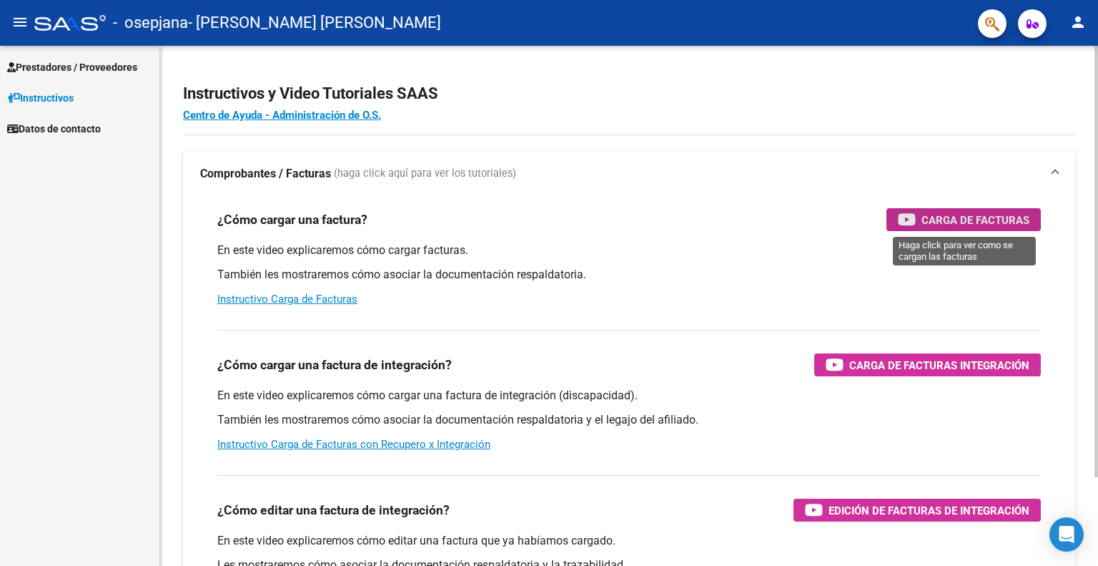
click at [1023, 208] on div "Carga de Facturas" at bounding box center [964, 219] width 132 height 23
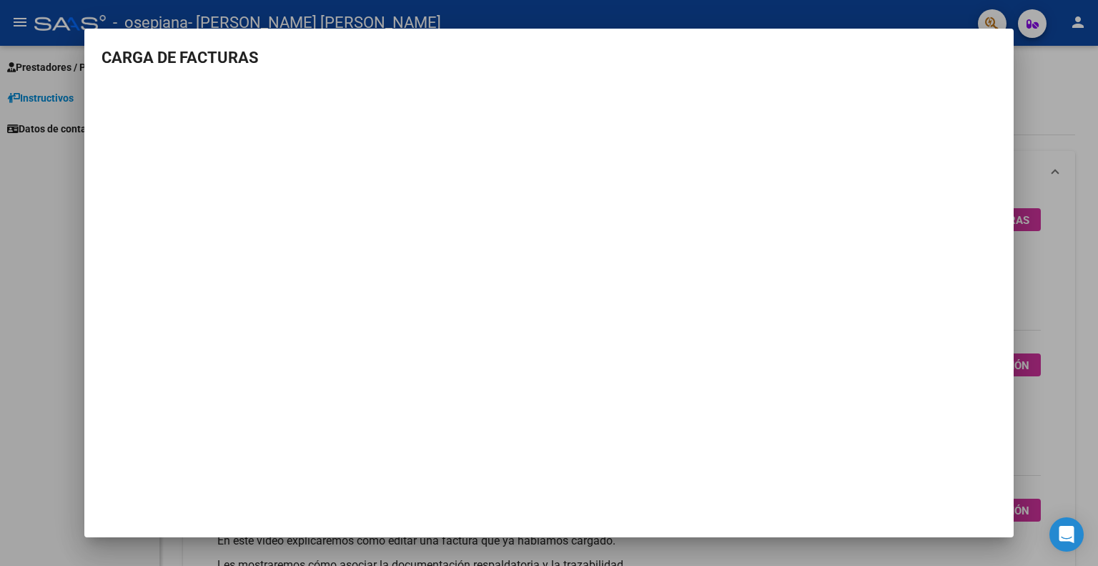
click at [1098, 151] on div at bounding box center [549, 283] width 1098 height 566
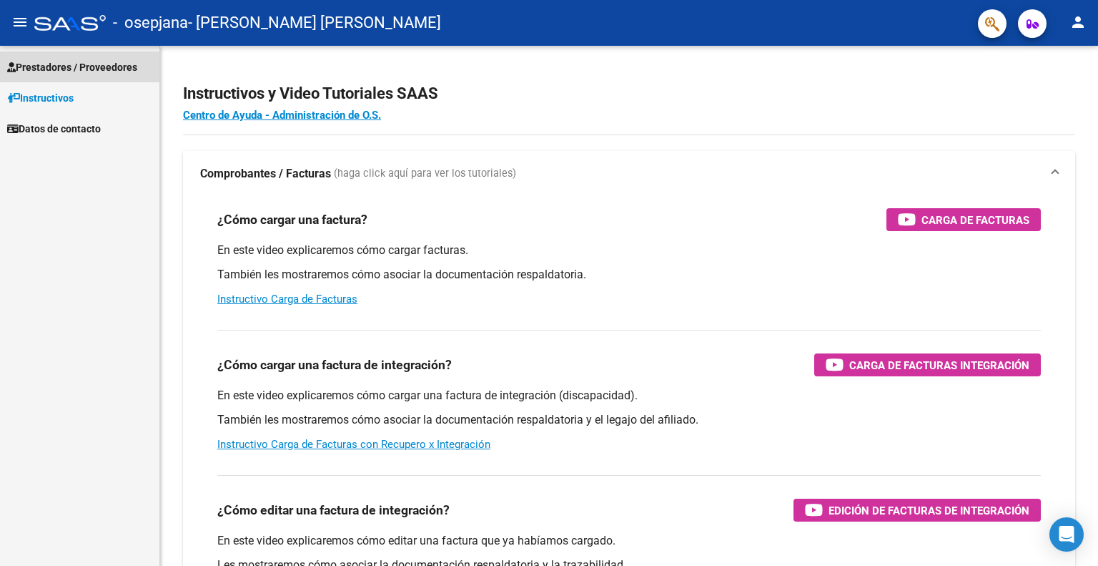
click at [63, 67] on span "Prestadores / Proveedores" at bounding box center [72, 67] width 130 height 16
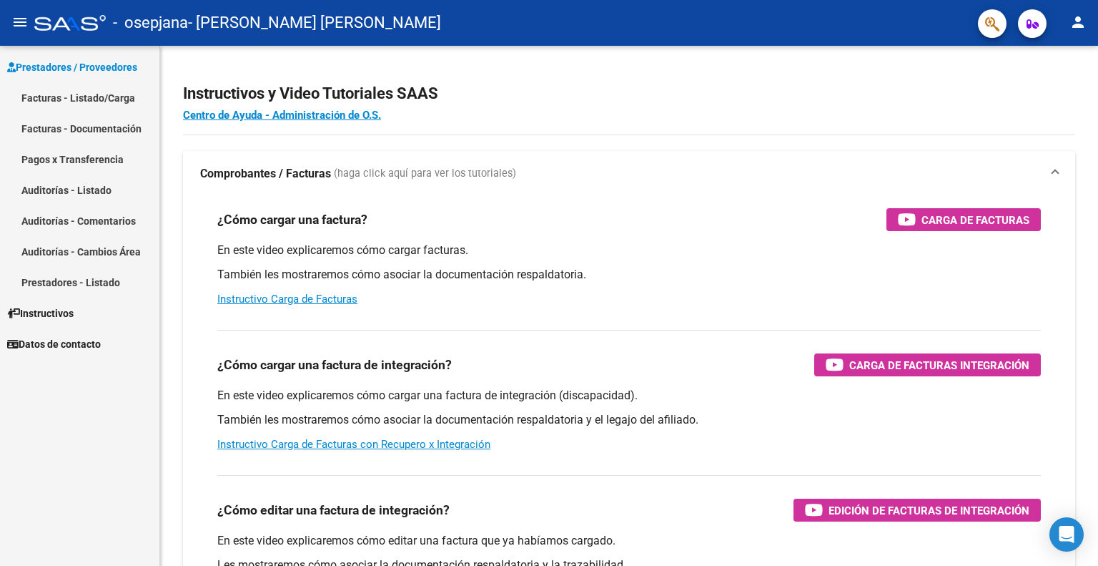
click at [71, 94] on link "Facturas - Listado/Carga" at bounding box center [79, 97] width 159 height 31
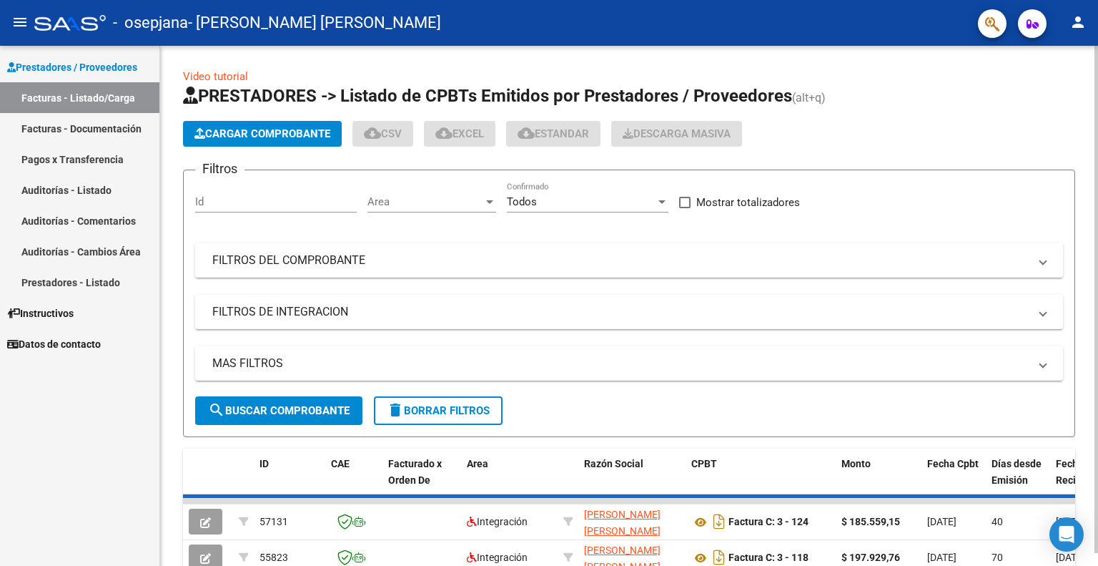
click at [255, 129] on span "Cargar Comprobante" at bounding box center [263, 133] width 136 height 13
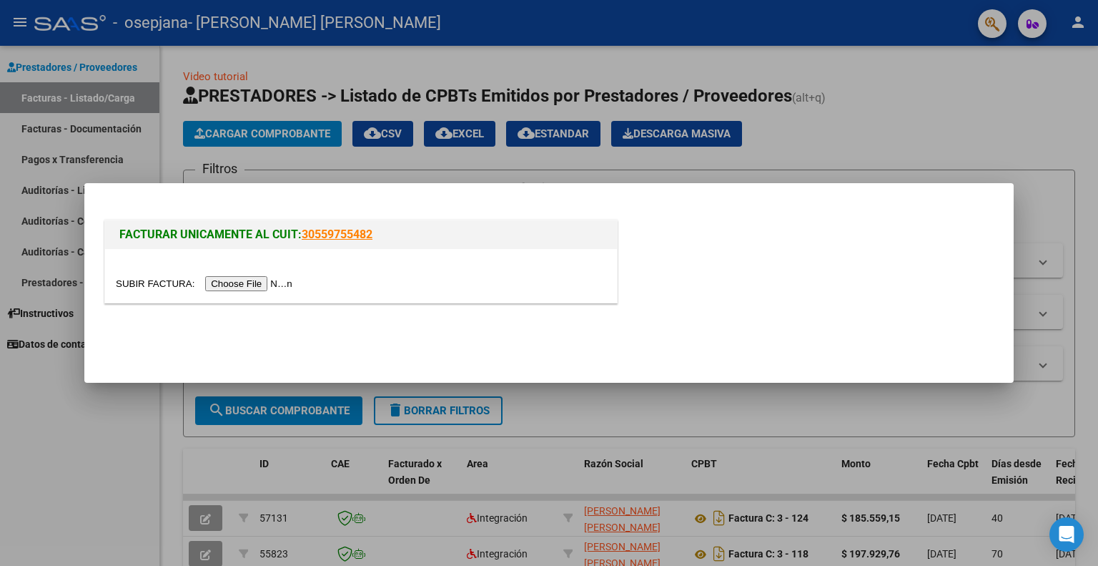
click at [252, 284] on input "file" at bounding box center [206, 283] width 181 height 15
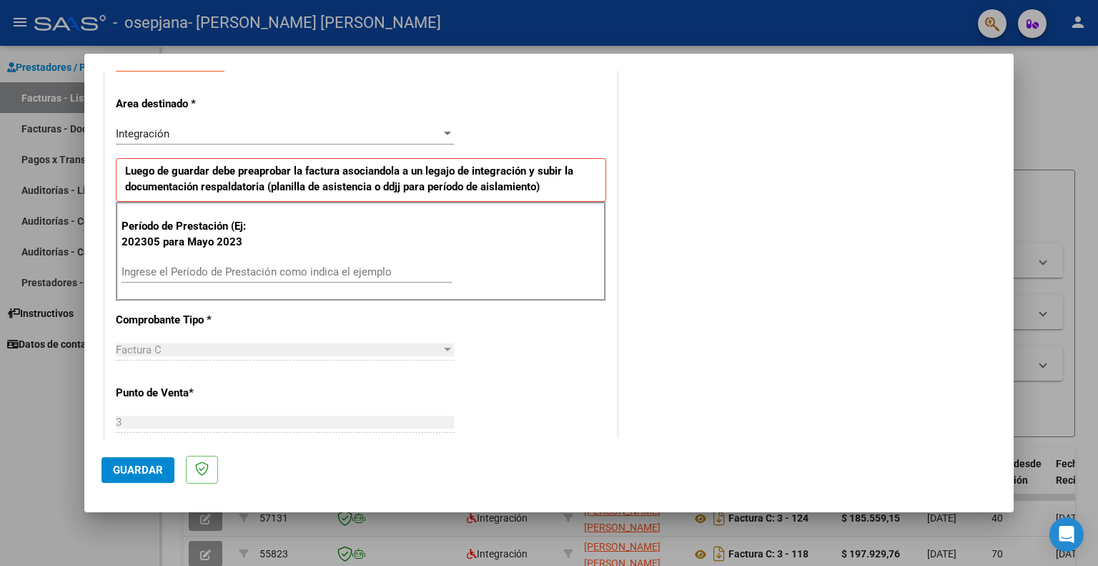
scroll to position [286, 0]
click at [147, 271] on input "Ingrese el Período de Prestación como indica el ejemplo" at bounding box center [287, 271] width 330 height 13
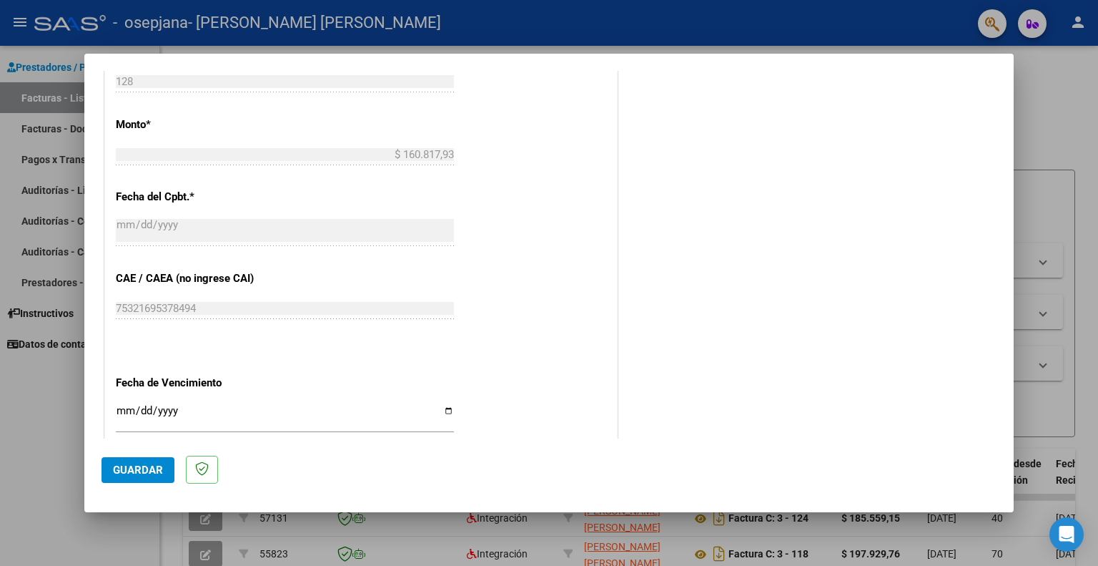
scroll to position [862, 0]
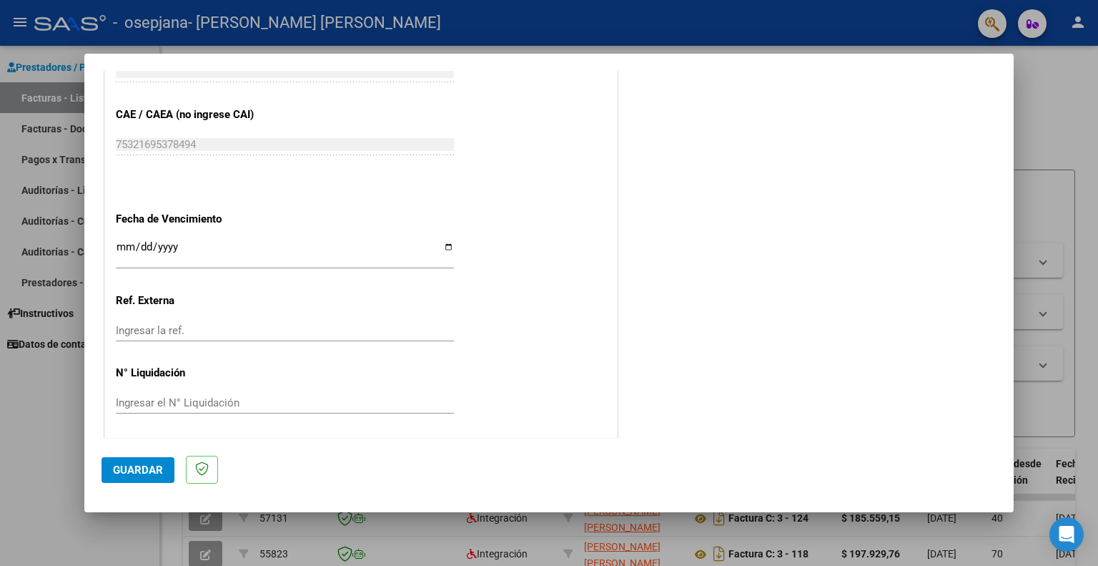
type input "202507"
click at [129, 471] on span "Guardar" at bounding box center [138, 469] width 50 height 13
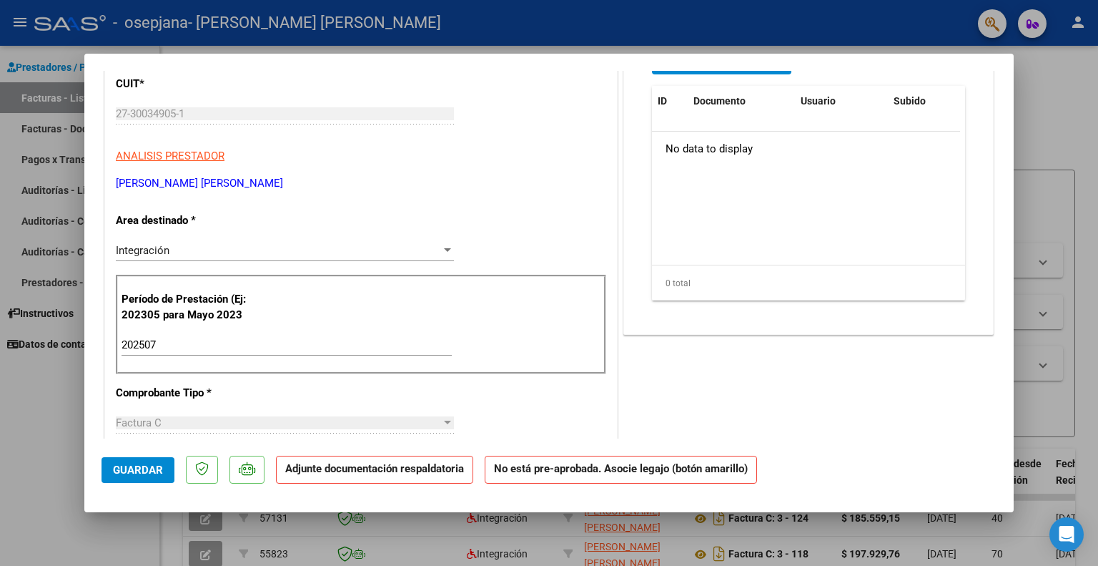
scroll to position [0, 0]
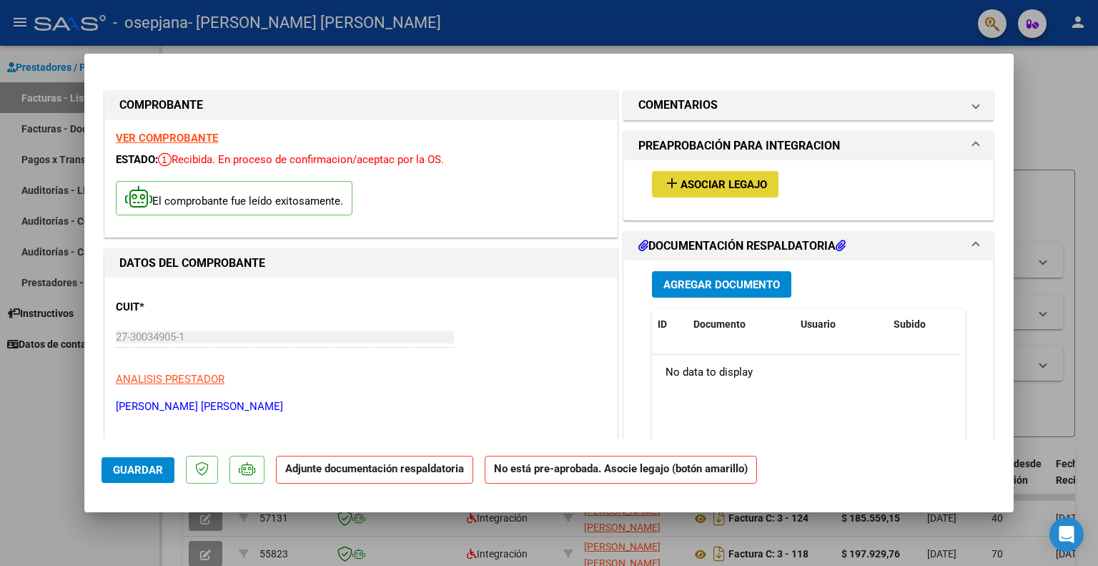
click at [728, 192] on button "add Asociar Legajo" at bounding box center [715, 184] width 127 height 26
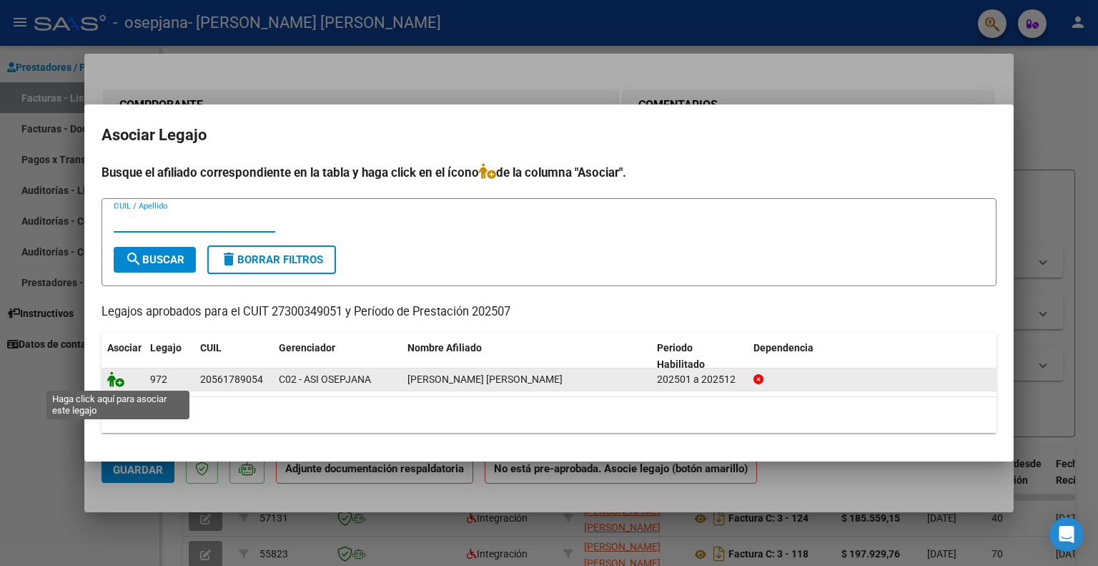
click at [113, 379] on icon at bounding box center [115, 379] width 17 height 16
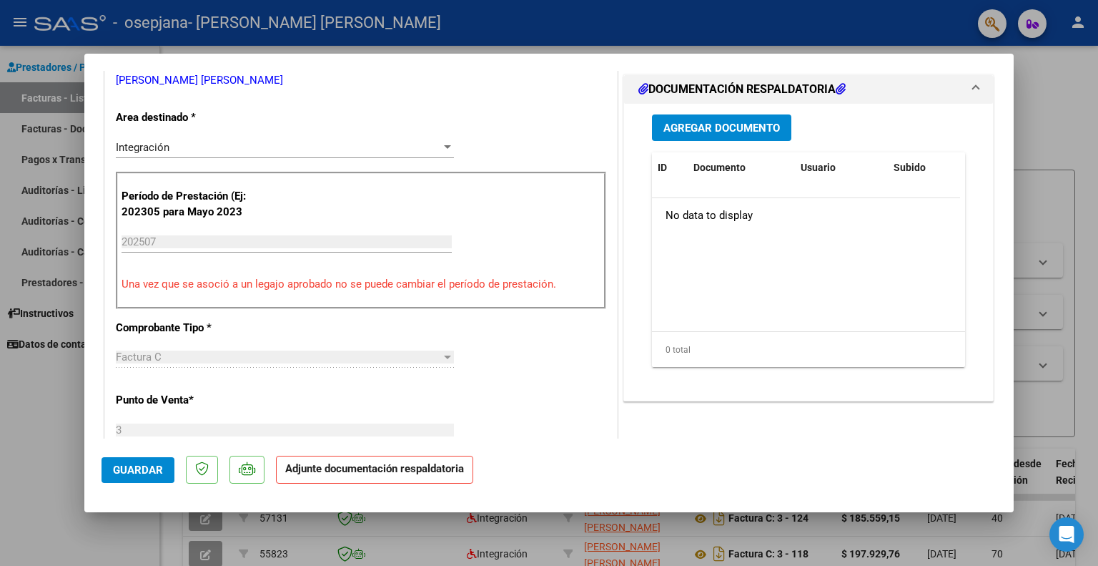
scroll to position [358, 0]
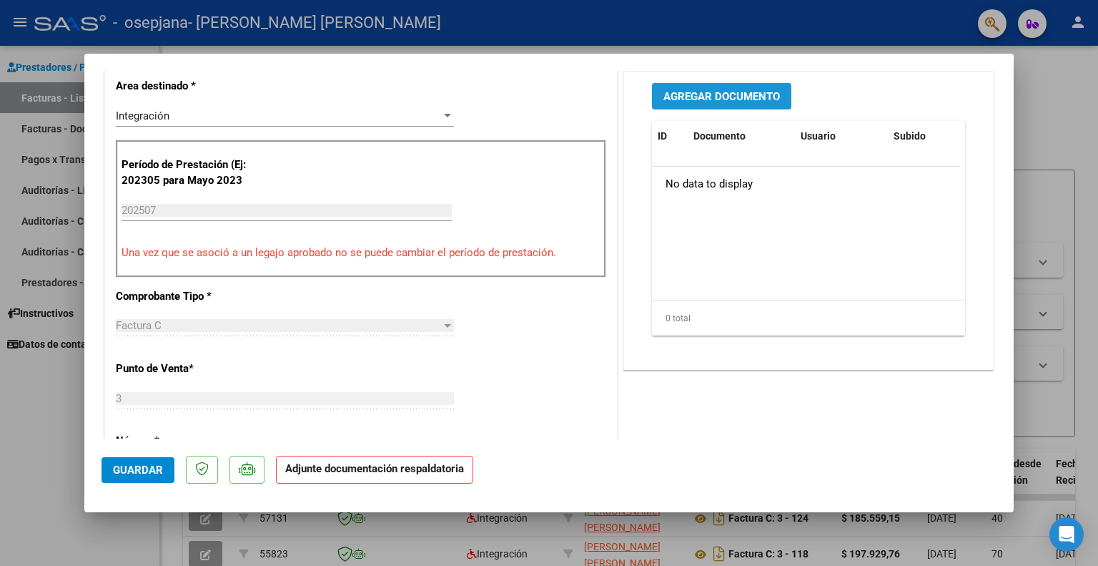
click at [709, 94] on span "Agregar Documento" at bounding box center [722, 96] width 117 height 13
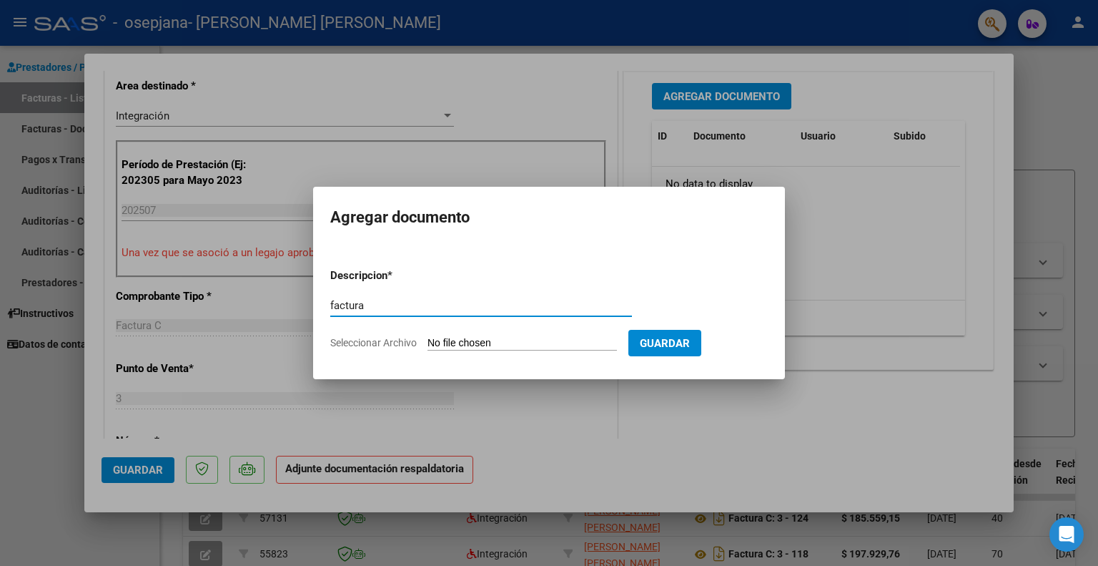
type input "factura"
click at [468, 340] on input "Seleccionar Archivo" at bounding box center [523, 344] width 190 height 14
type input "C:\fakepath\27300349051_011_00003_00000128.pdf"
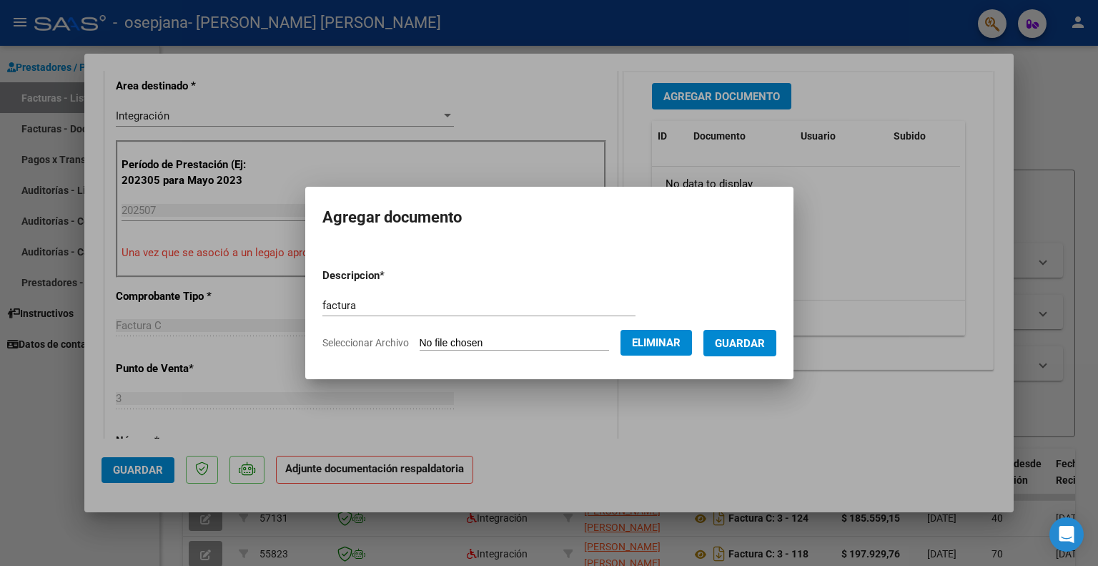
click at [749, 341] on span "Guardar" at bounding box center [740, 343] width 50 height 13
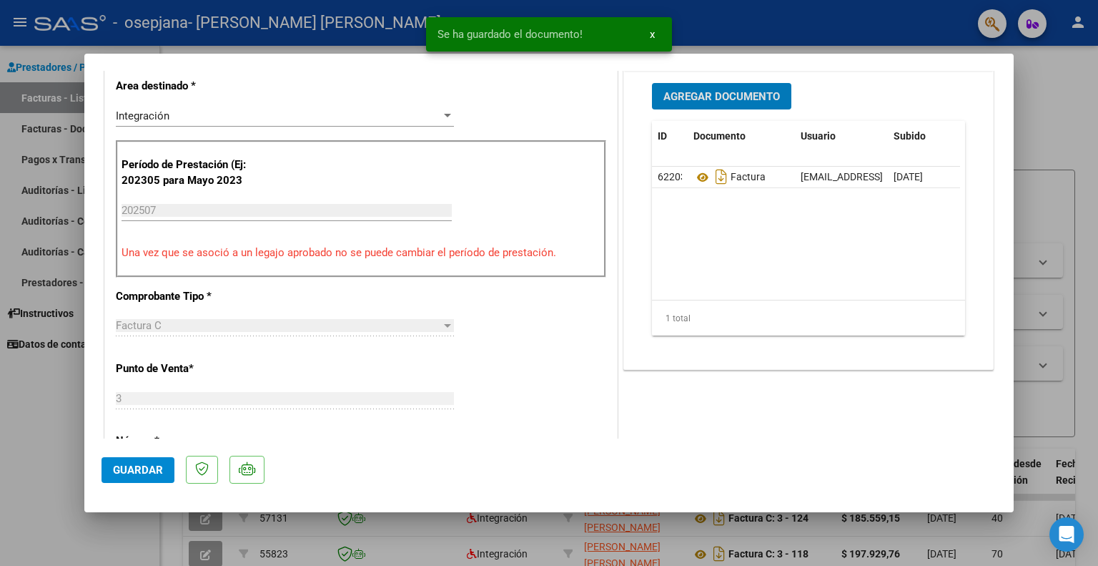
click at [706, 94] on span "Agregar Documento" at bounding box center [722, 96] width 117 height 13
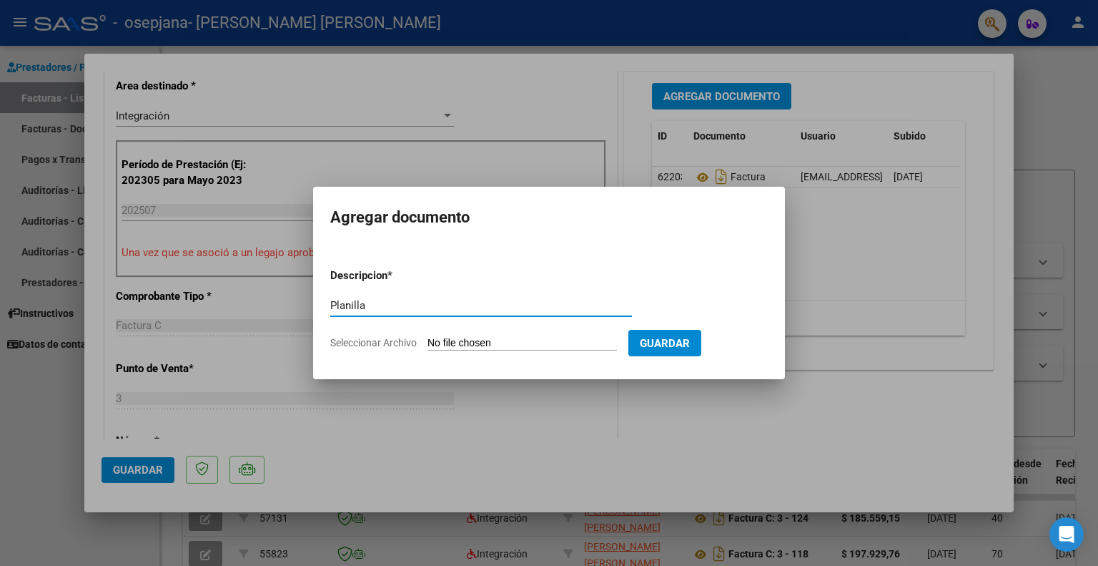
type input "Planilla"
click at [483, 345] on input "Seleccionar Archivo" at bounding box center [523, 344] width 190 height 14
type input "C:\fakepath\Planilla asistencia [PERSON_NAME] 2025.pdf"
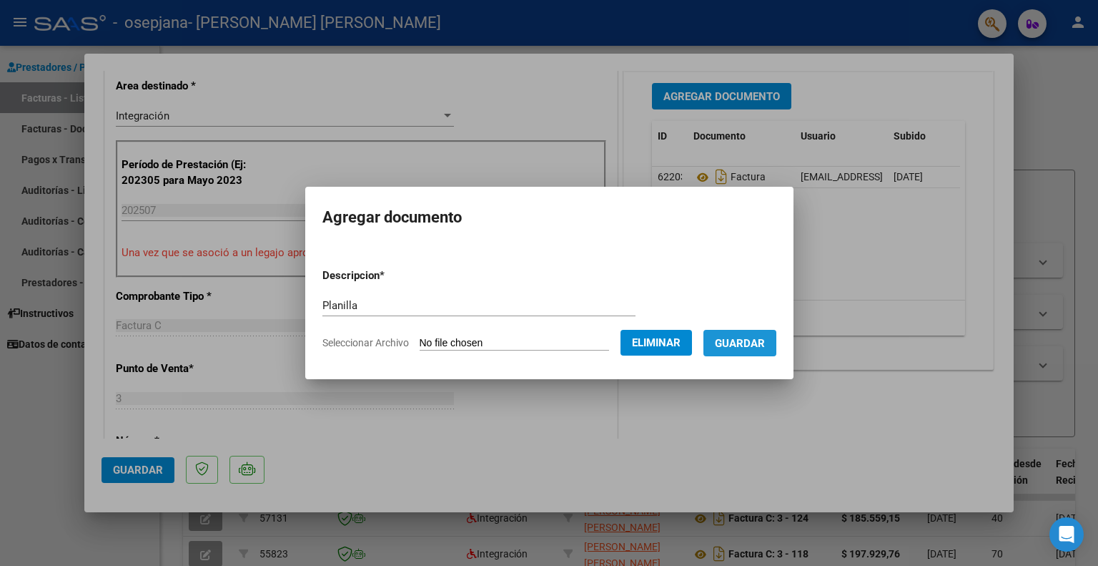
click at [765, 340] on span "Guardar" at bounding box center [740, 343] width 50 height 13
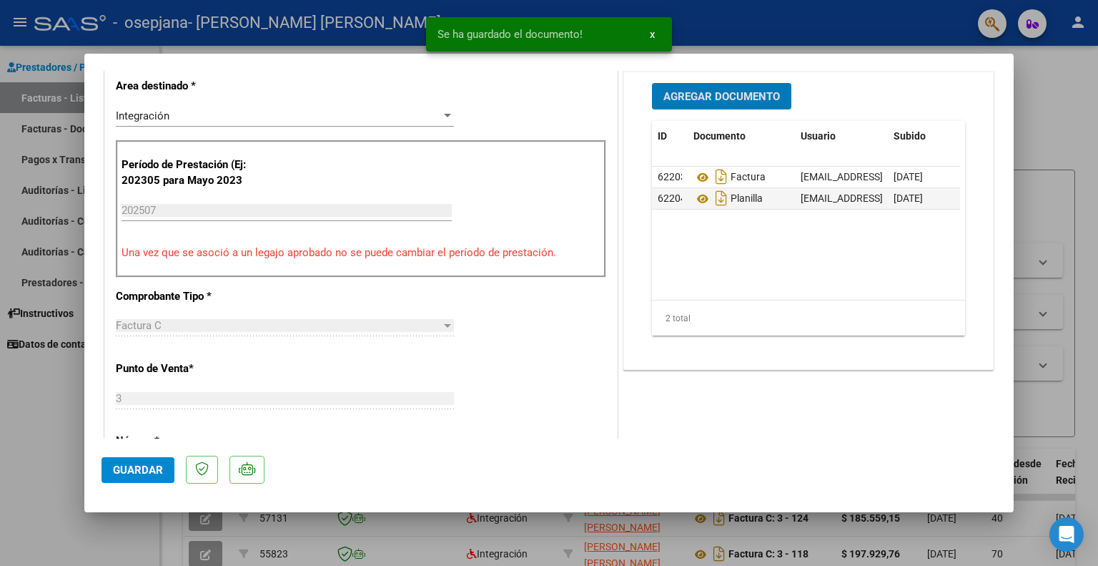
scroll to position [501, 0]
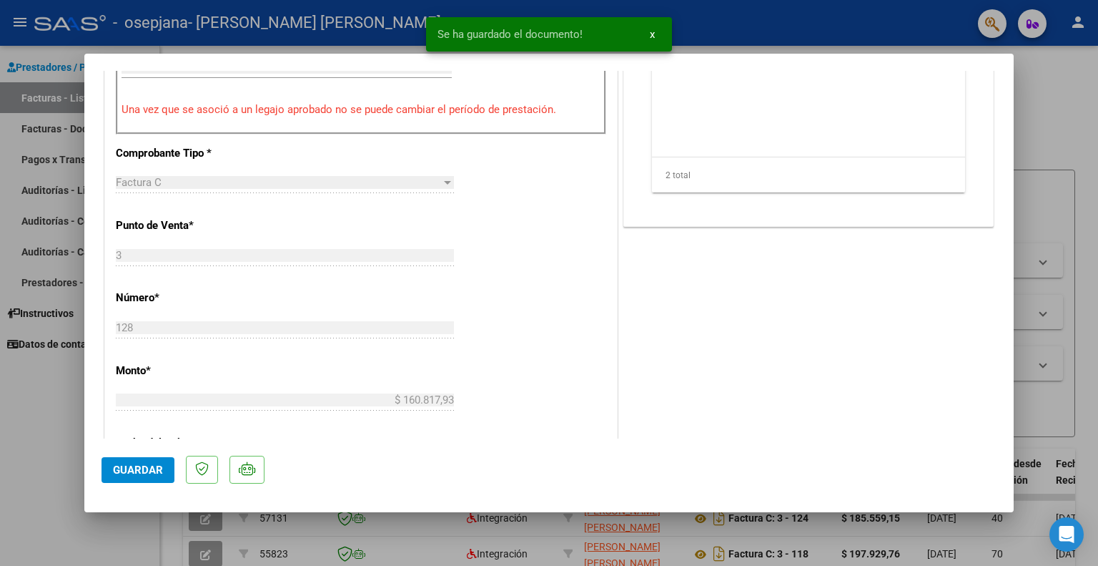
click at [143, 471] on span "Guardar" at bounding box center [138, 469] width 50 height 13
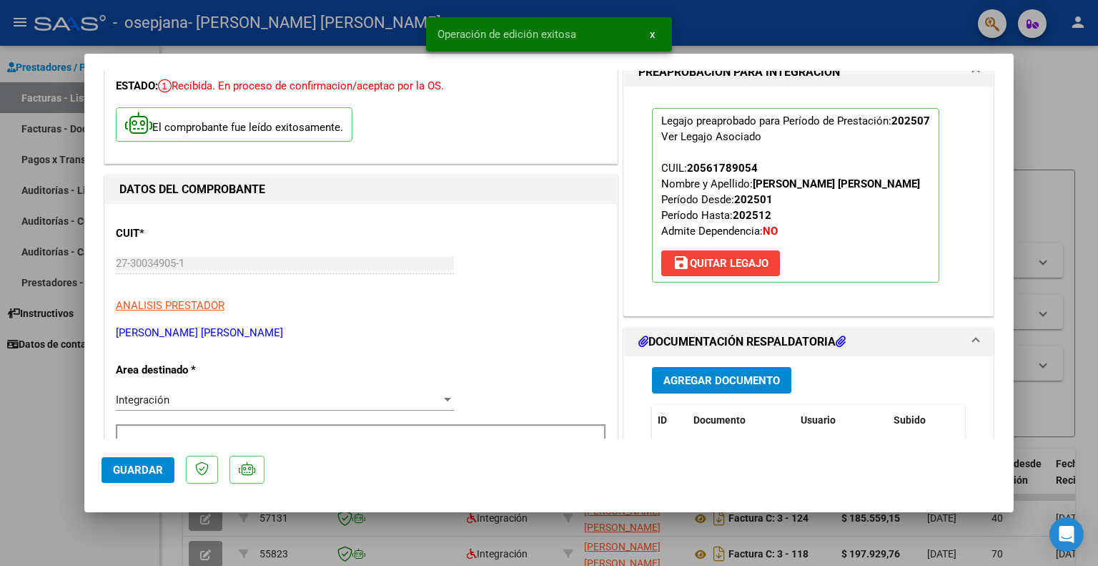
scroll to position [0, 0]
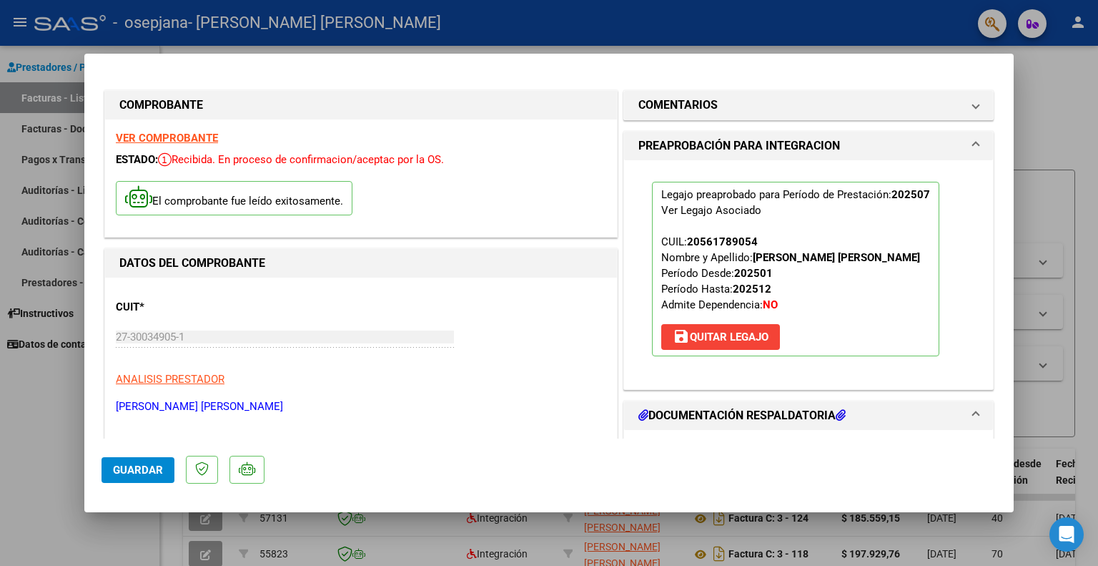
click at [1061, 111] on div at bounding box center [549, 283] width 1098 height 566
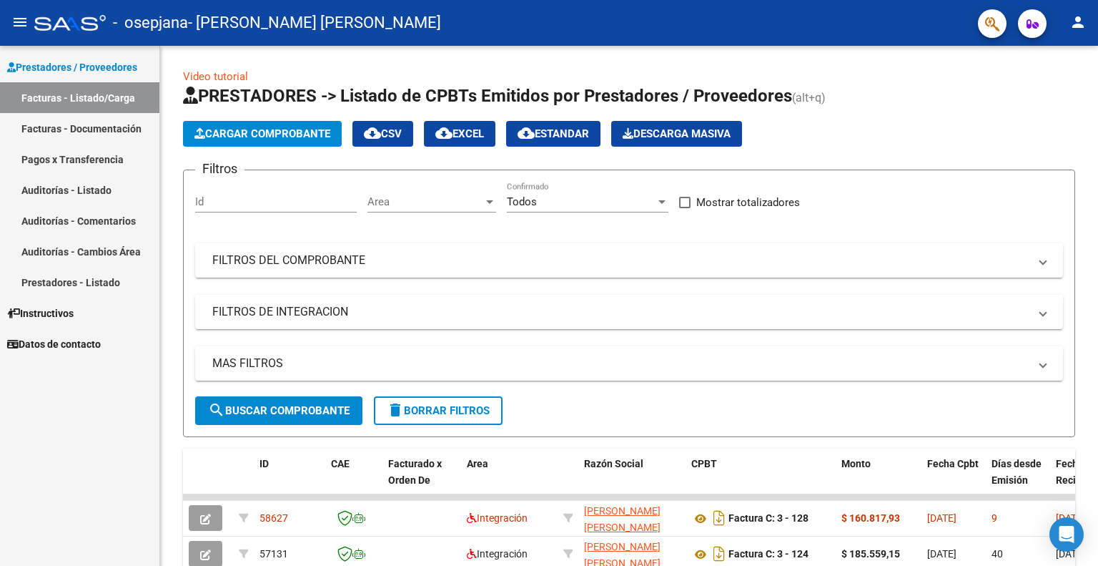
click at [1087, 21] on button "person" at bounding box center [1078, 23] width 29 height 29
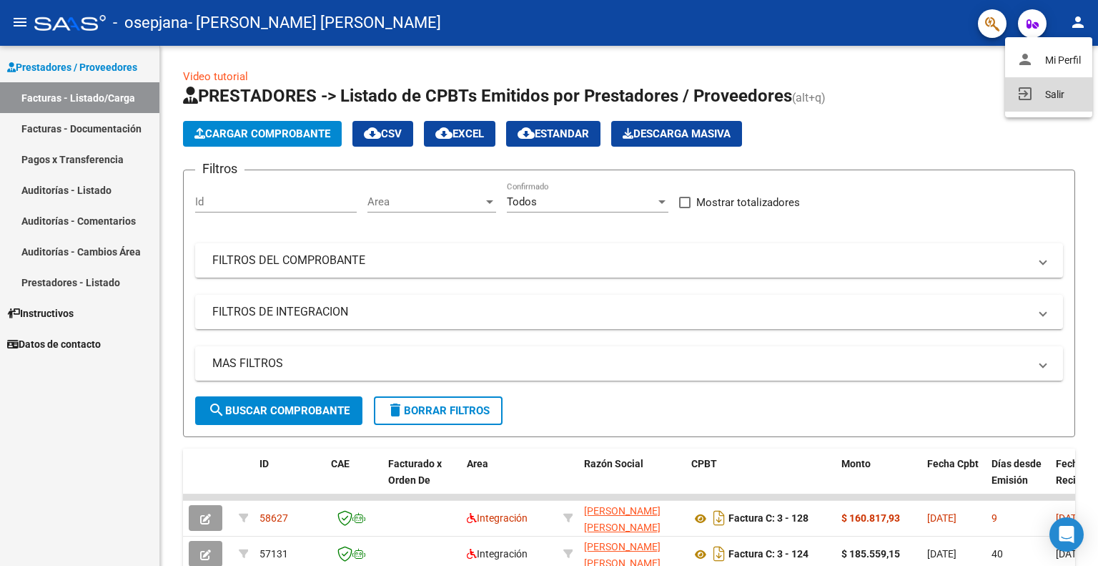
click at [1047, 93] on button "exit_to_app Salir" at bounding box center [1049, 94] width 87 height 34
